Goal: Navigation & Orientation: Find specific page/section

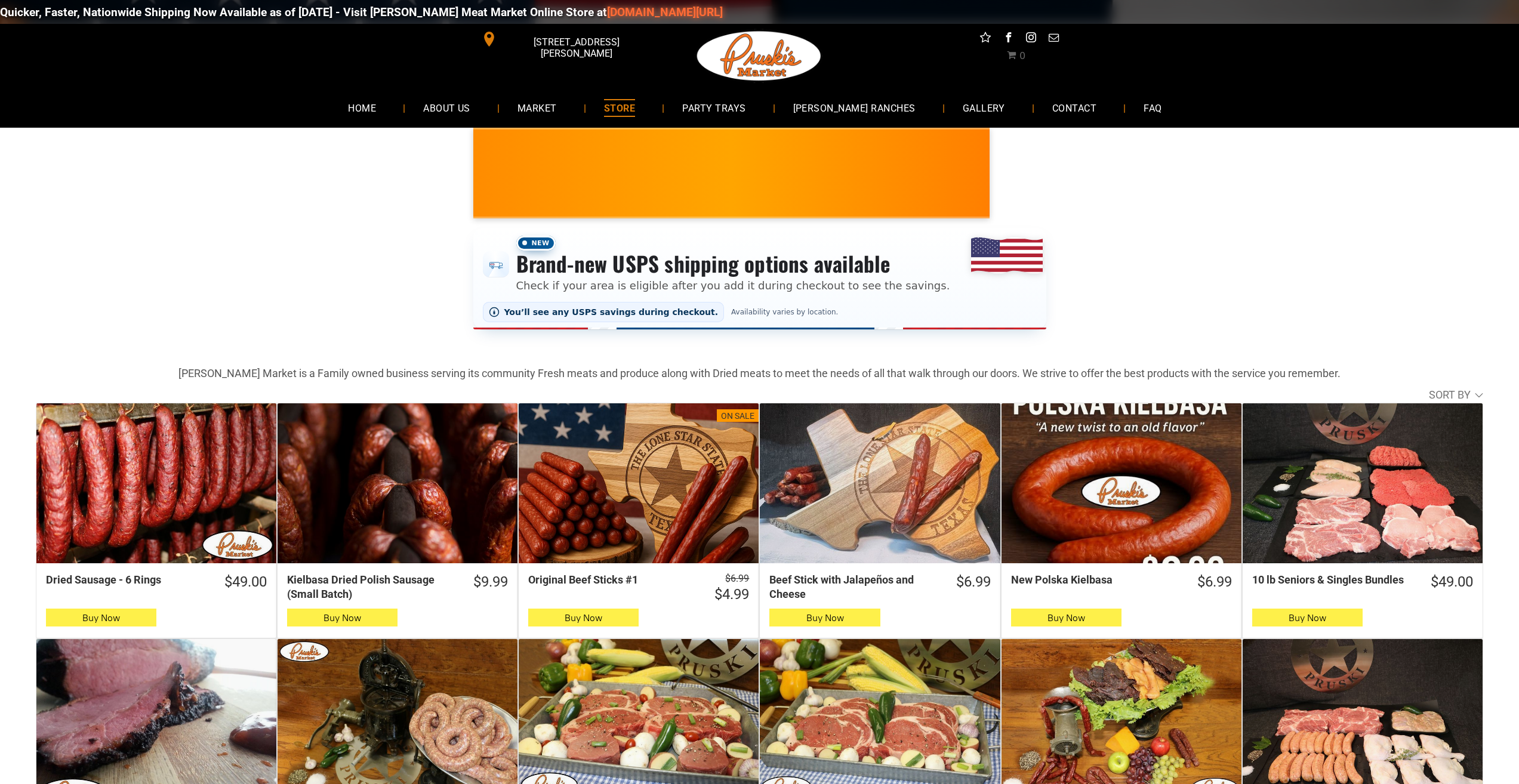
click at [595, 15] on link "[DOMAIN_NAME][URL]" at bounding box center [653, 12] width 115 height 14
drag, startPoint x: 392, startPoint y: 38, endPoint x: 424, endPoint y: 40, distance: 32.1
click at [336, 587] on div "Kielbasa Dried Polish Sausage (Small Batch)" at bounding box center [369, 587] width 164 height 28
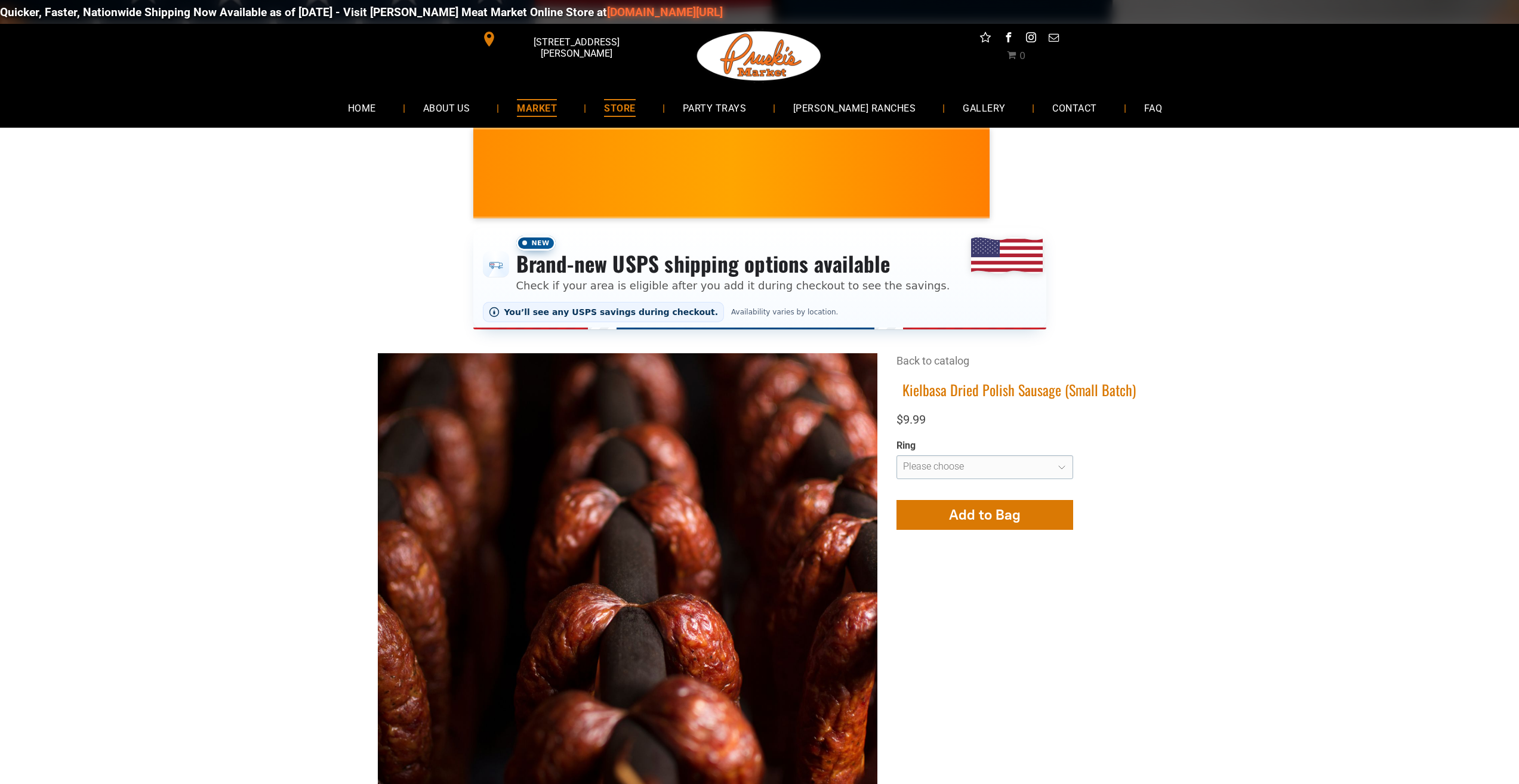
click at [557, 100] on span "MARKET" at bounding box center [536, 108] width 40 height 17
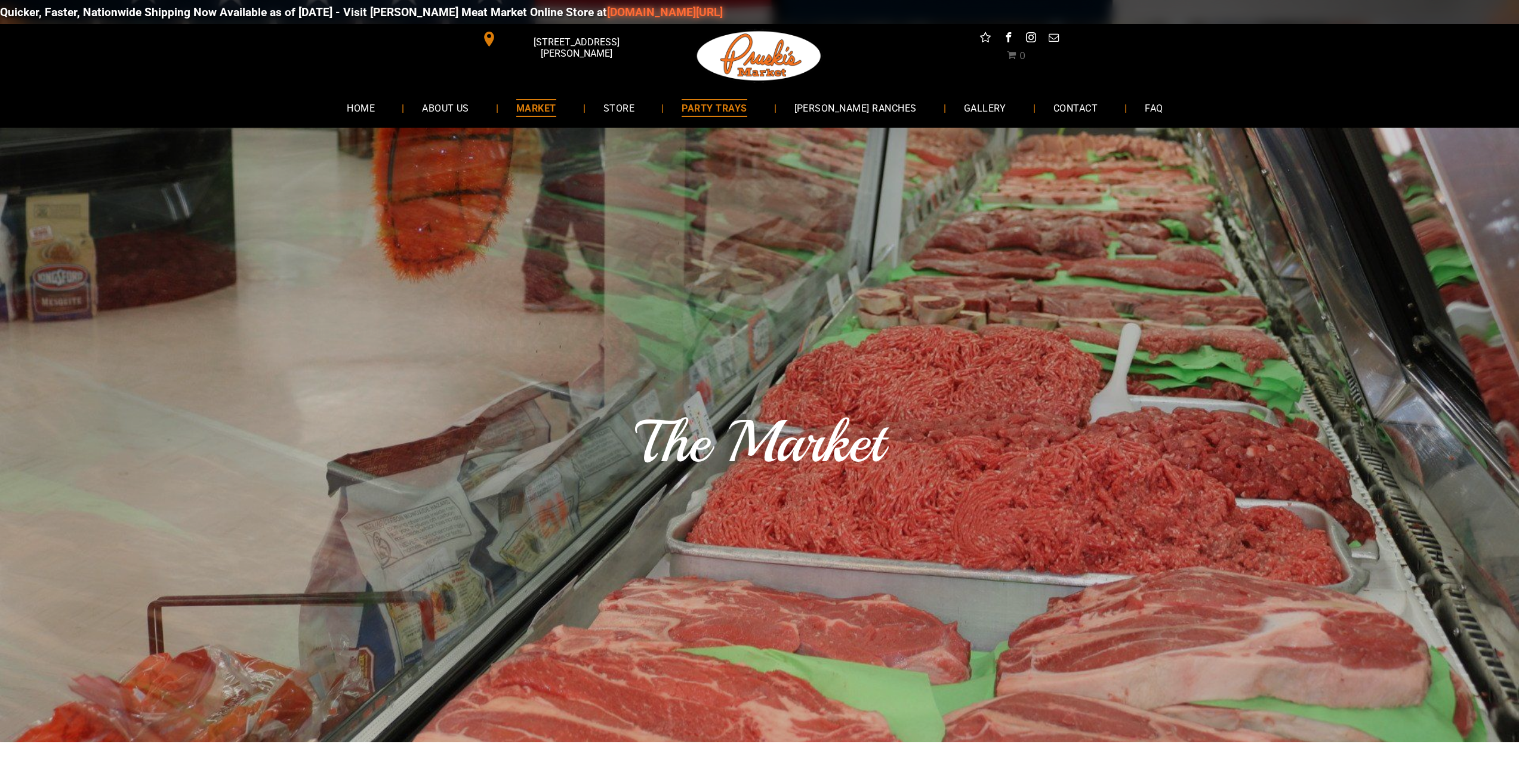
click at [765, 102] on link "PARTY TRAYS" at bounding box center [714, 108] width 101 height 32
